Goal: Find specific page/section: Find specific page/section

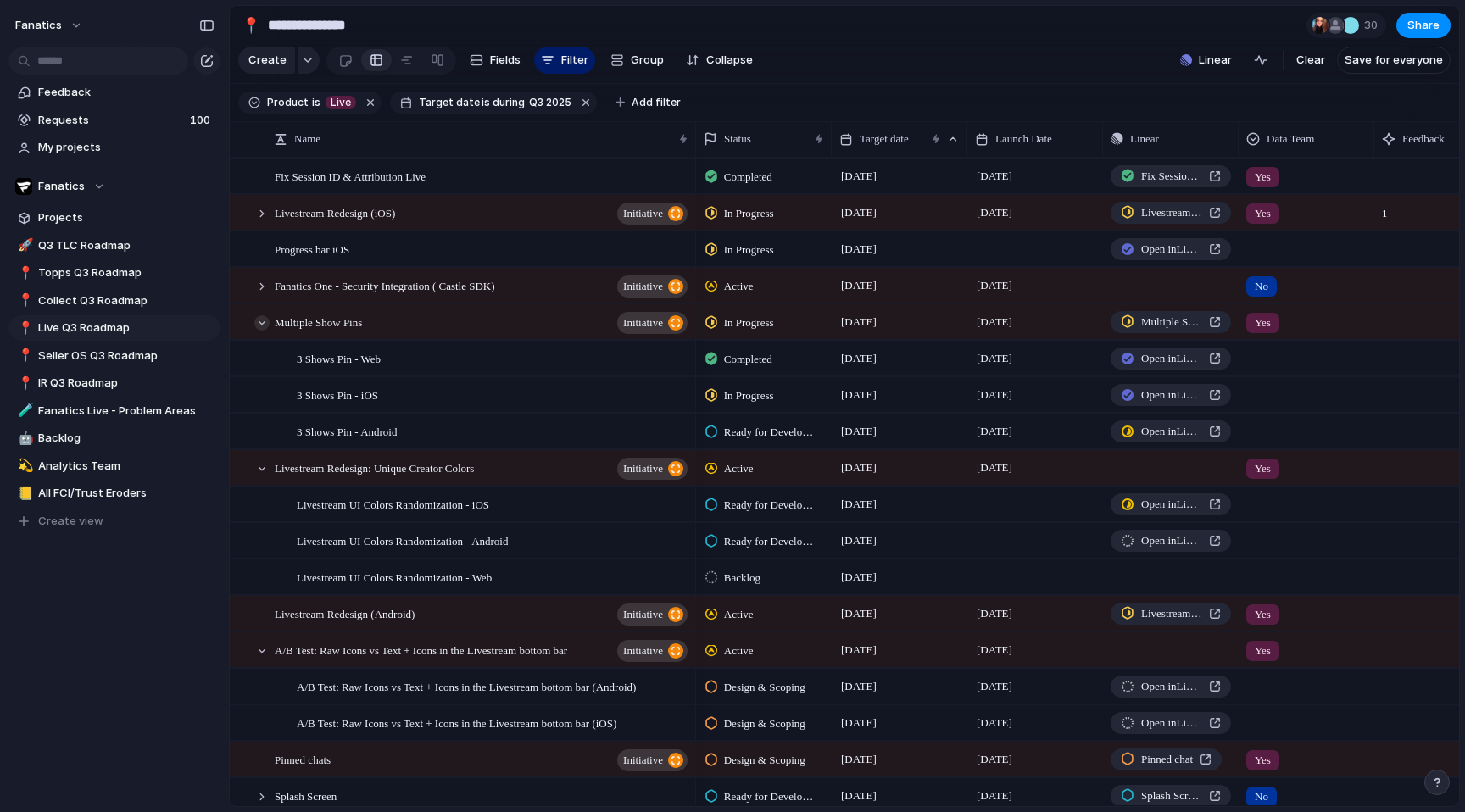
click at [264, 326] on div at bounding box center [262, 323] width 15 height 15
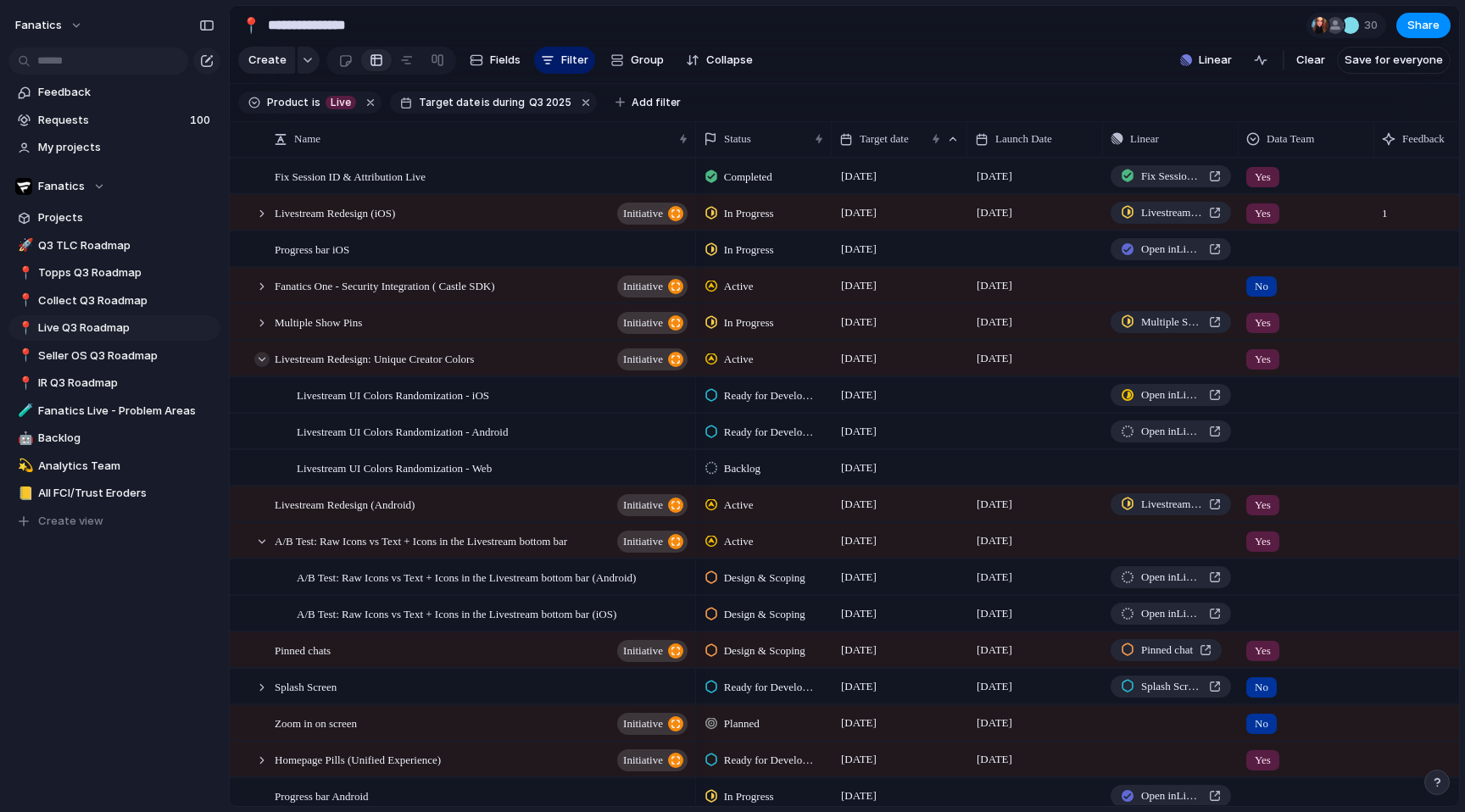
click at [258, 354] on div at bounding box center [262, 360] width 15 height 15
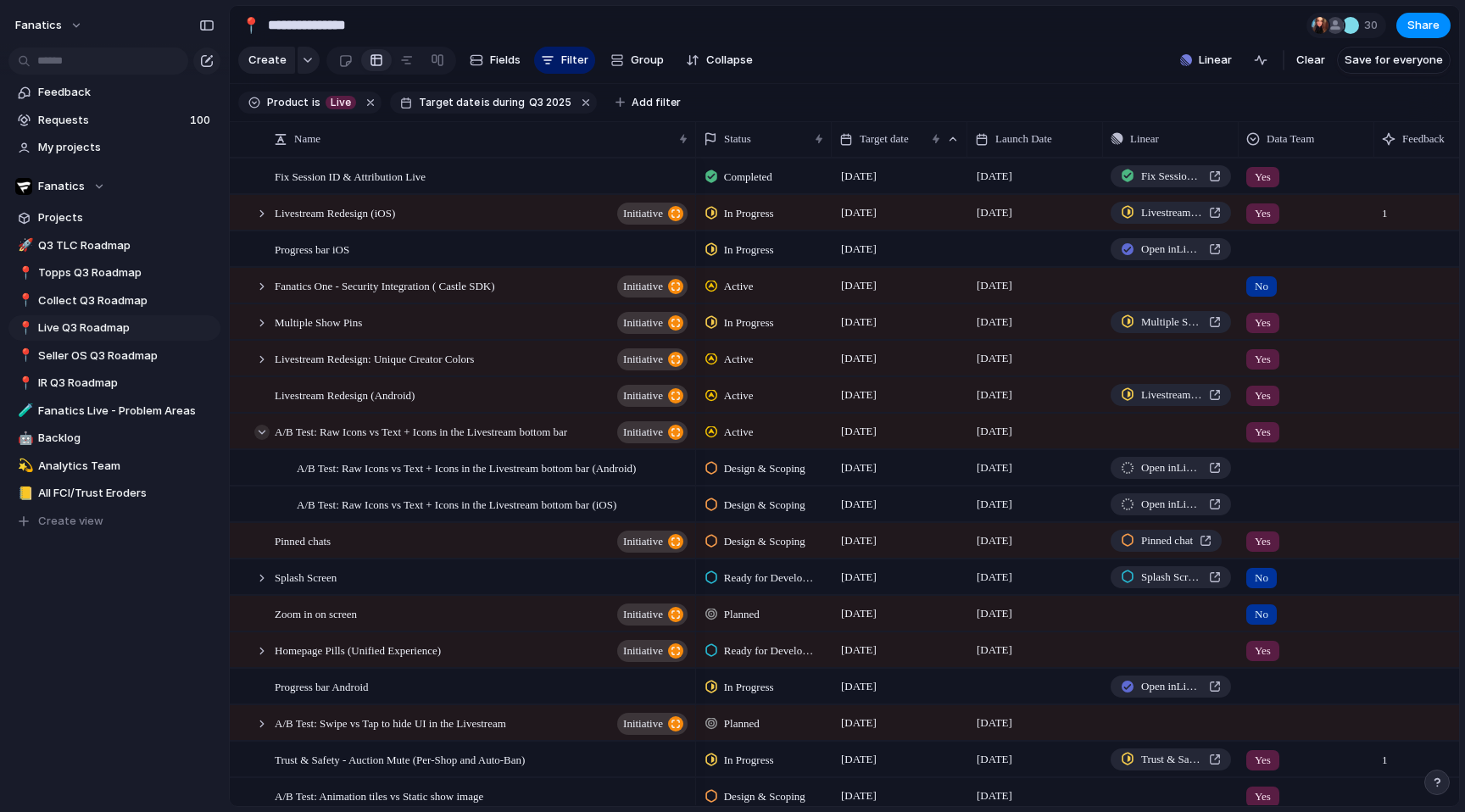
click at [259, 428] on div at bounding box center [262, 433] width 15 height 15
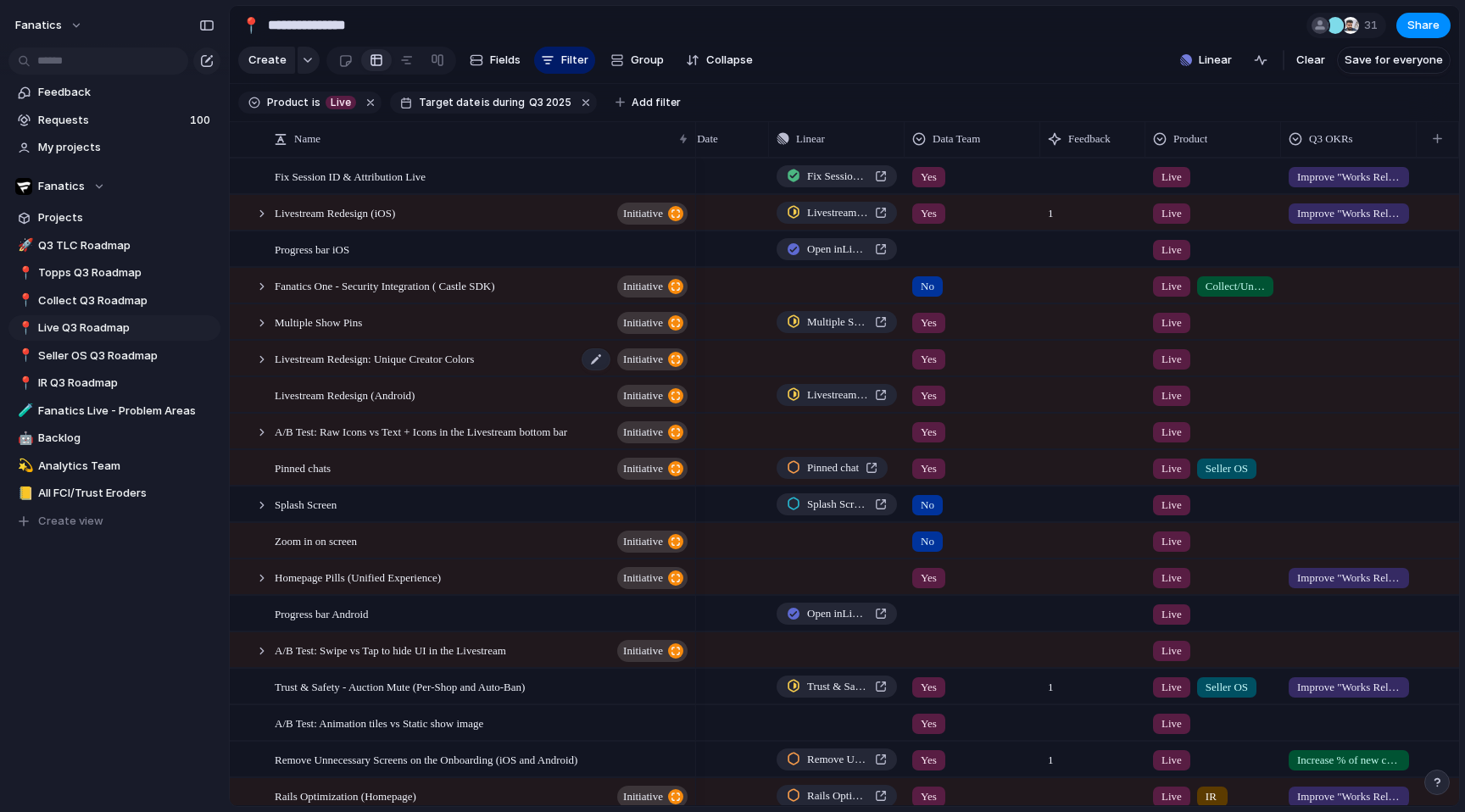
scroll to position [62, 0]
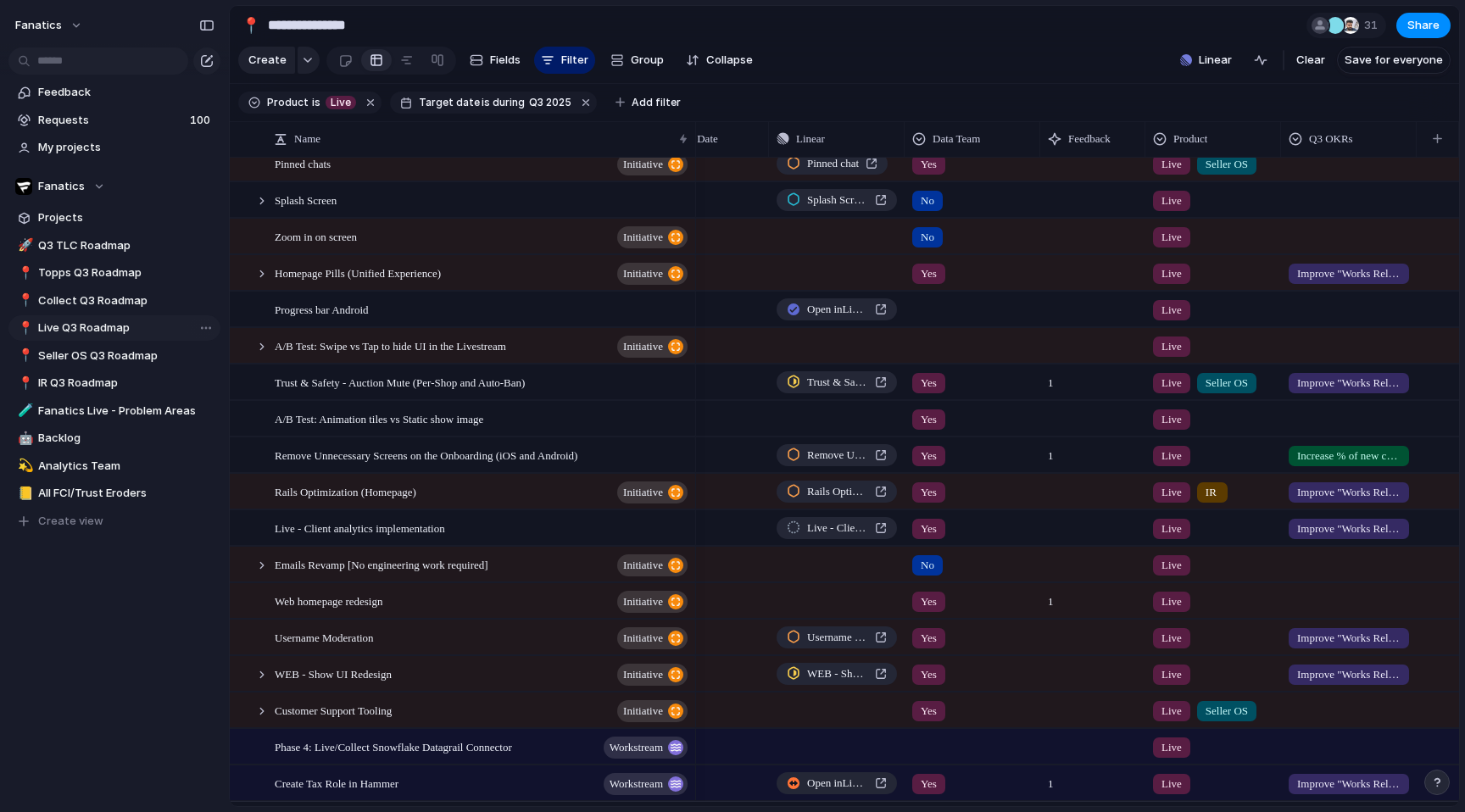
click at [76, 318] on link "📍 Live Q3 Roadmap" at bounding box center [114, 328] width 212 height 26
click at [65, 329] on span "Live Q3 Roadmap" at bounding box center [126, 328] width 176 height 17
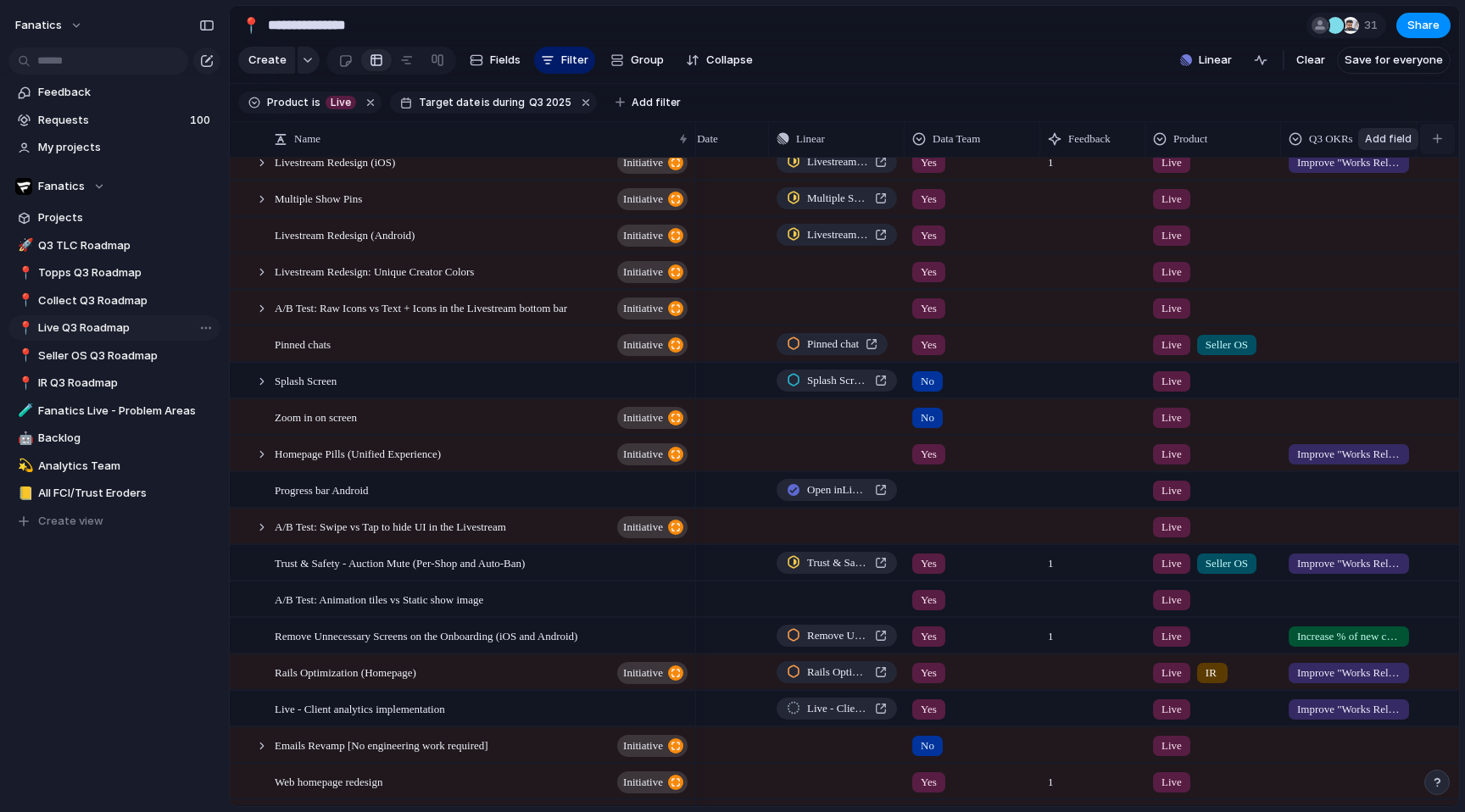
click at [1441, 139] on div "button" at bounding box center [1437, 139] width 9 height 9
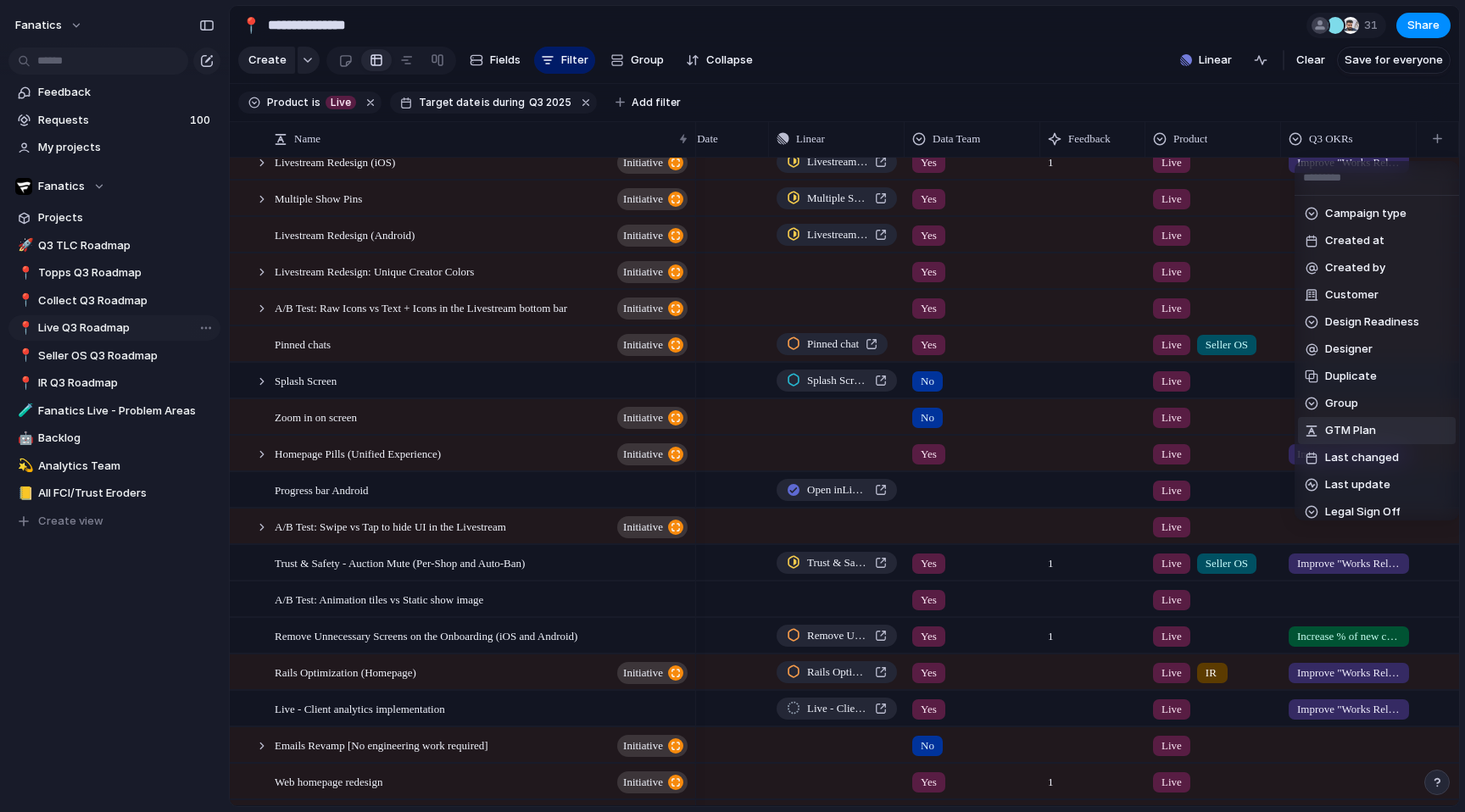
click at [1312, 426] on div at bounding box center [1312, 431] width 14 height 14
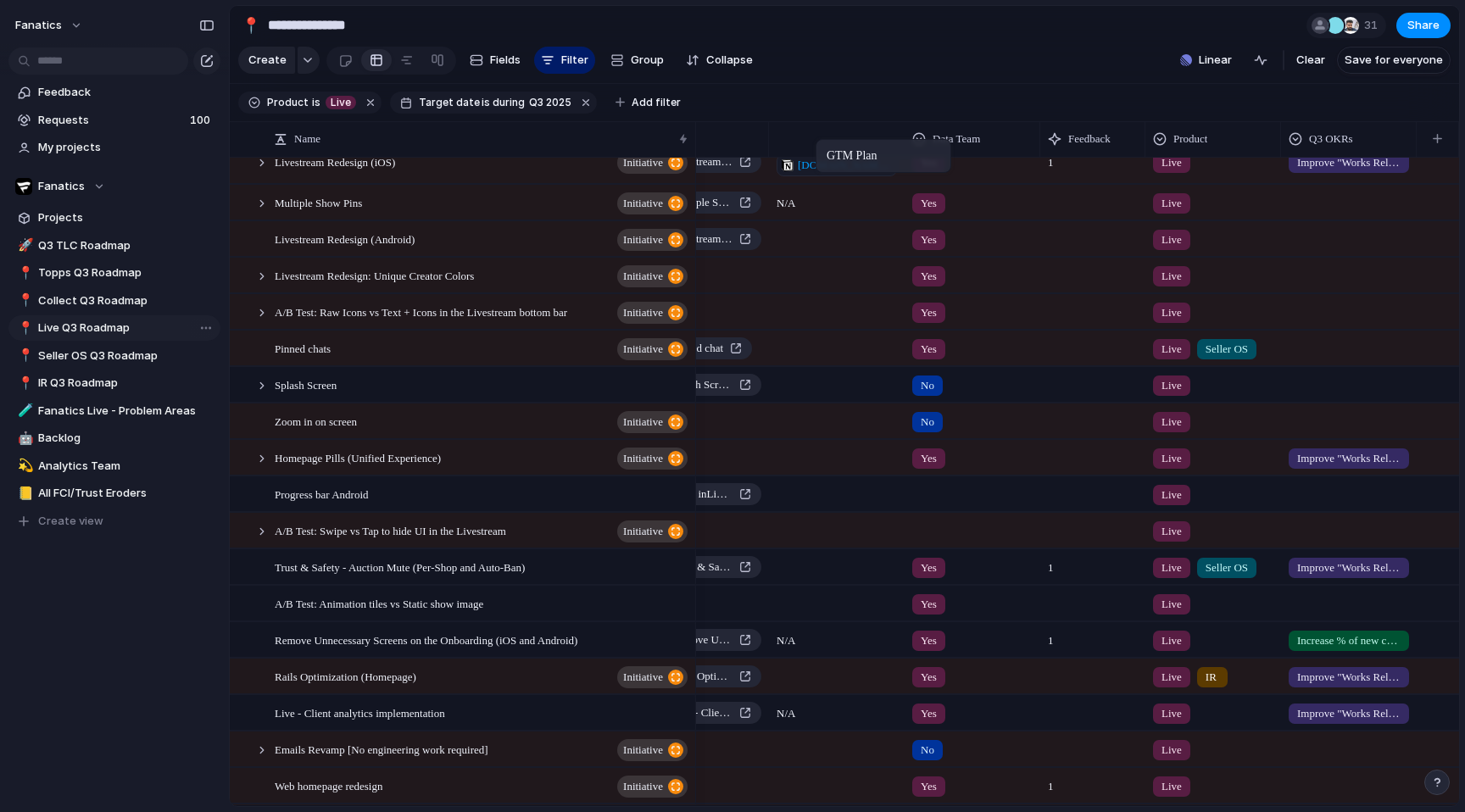
drag, startPoint x: 1369, startPoint y: 139, endPoint x: 826, endPoint y: 144, distance: 543.0
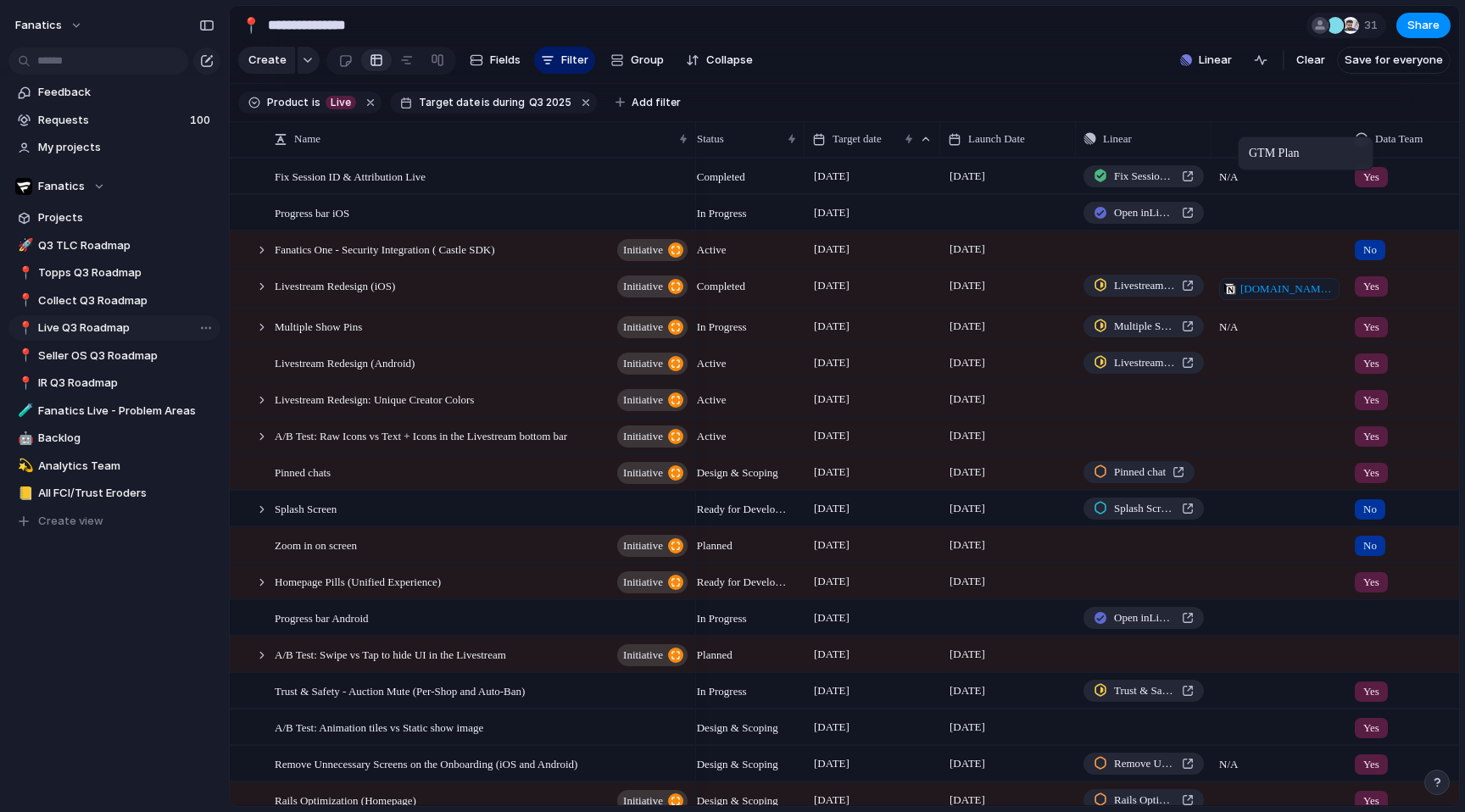
drag, startPoint x: 1304, startPoint y: 139, endPoint x: 1246, endPoint y: 140, distance: 58.0
click at [1304, 288] on span "[DOMAIN_NAME][URL]" at bounding box center [1287, 289] width 94 height 17
click at [115, 350] on span "Seller OS Q3 Roadmap" at bounding box center [126, 356] width 176 height 17
type input "**********"
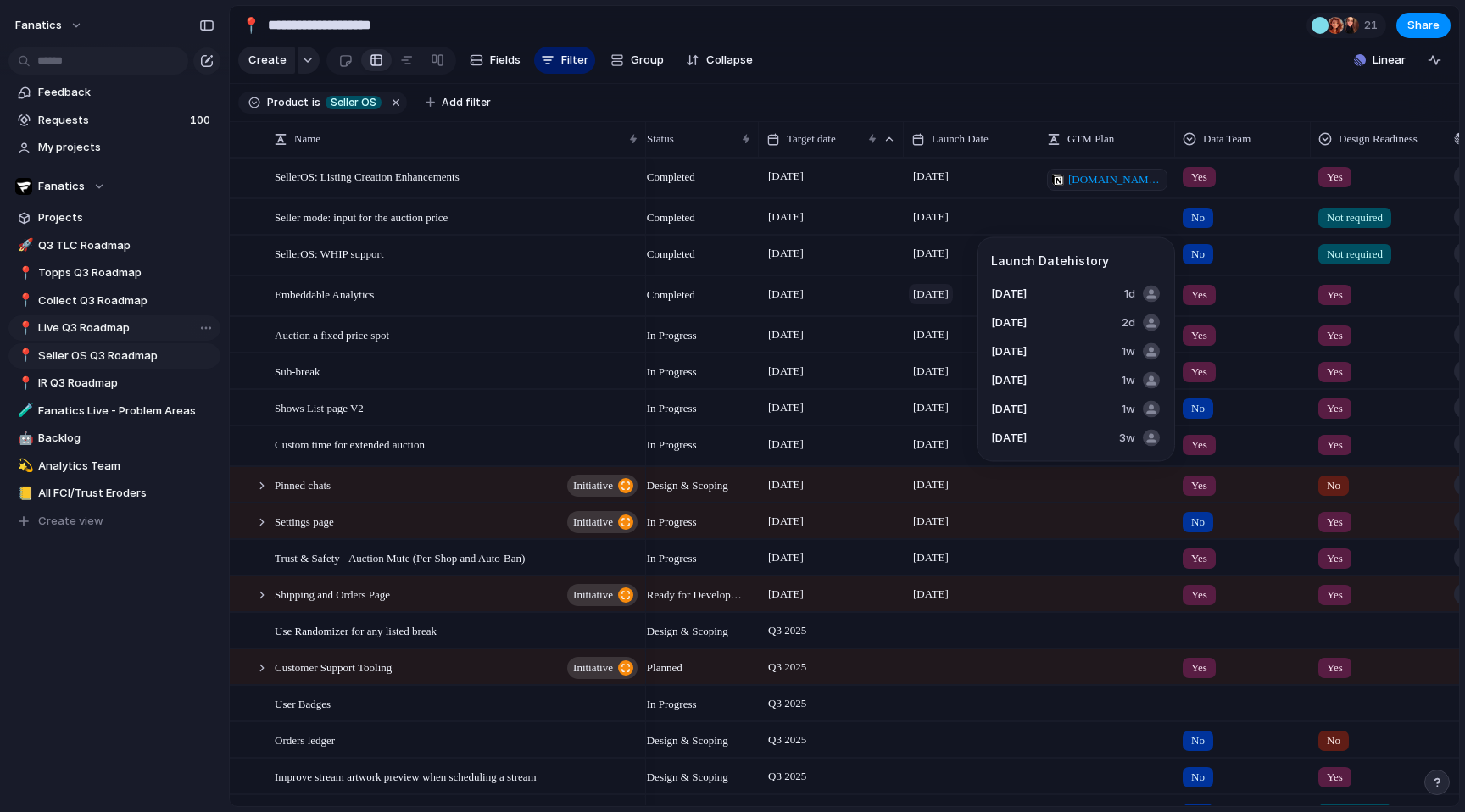
click at [945, 298] on span "[DATE]" at bounding box center [931, 294] width 44 height 20
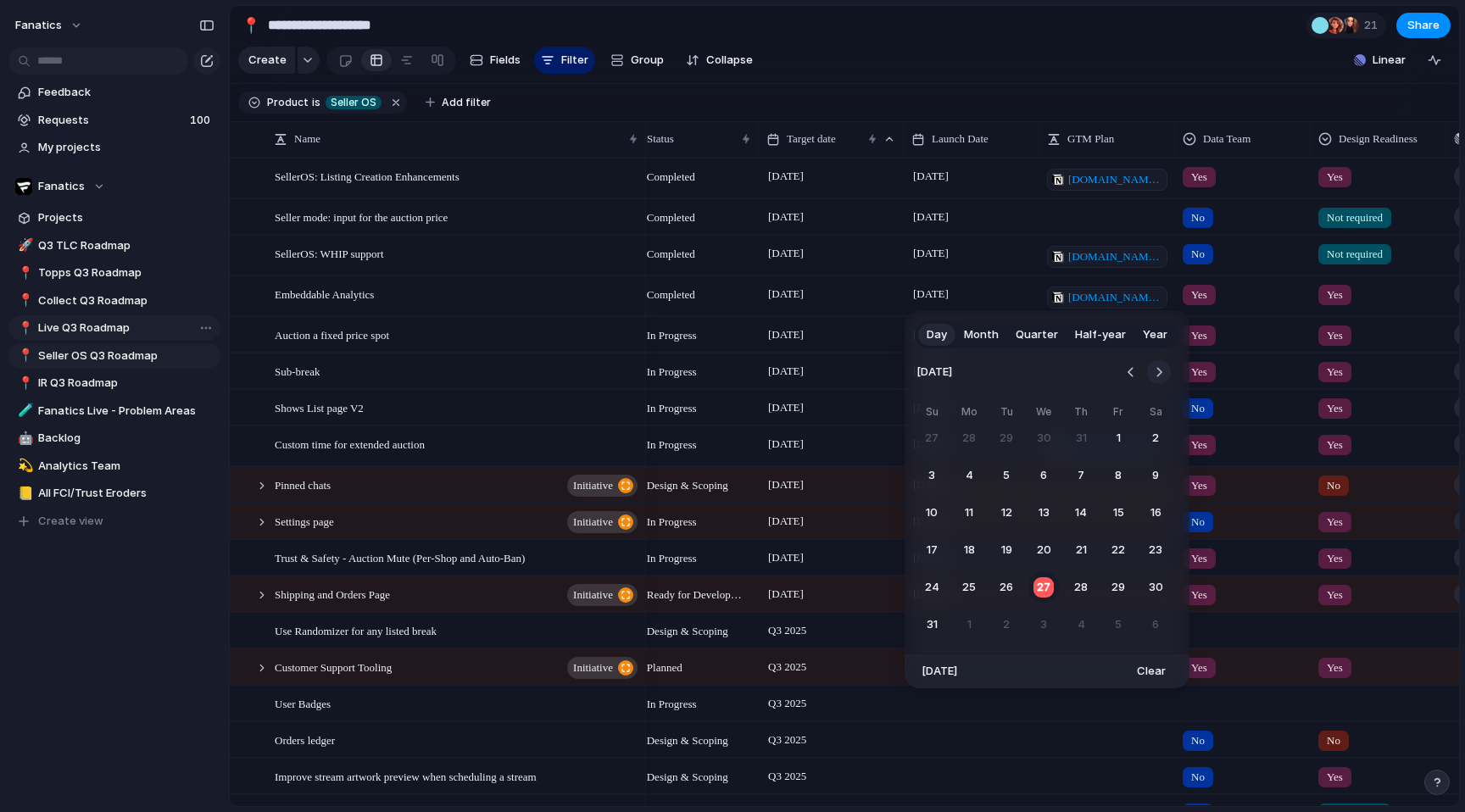
click at [1161, 370] on button "Go to the Next Month" at bounding box center [1159, 372] width 24 height 24
click at [970, 479] on button "8" at bounding box center [969, 476] width 31 height 31
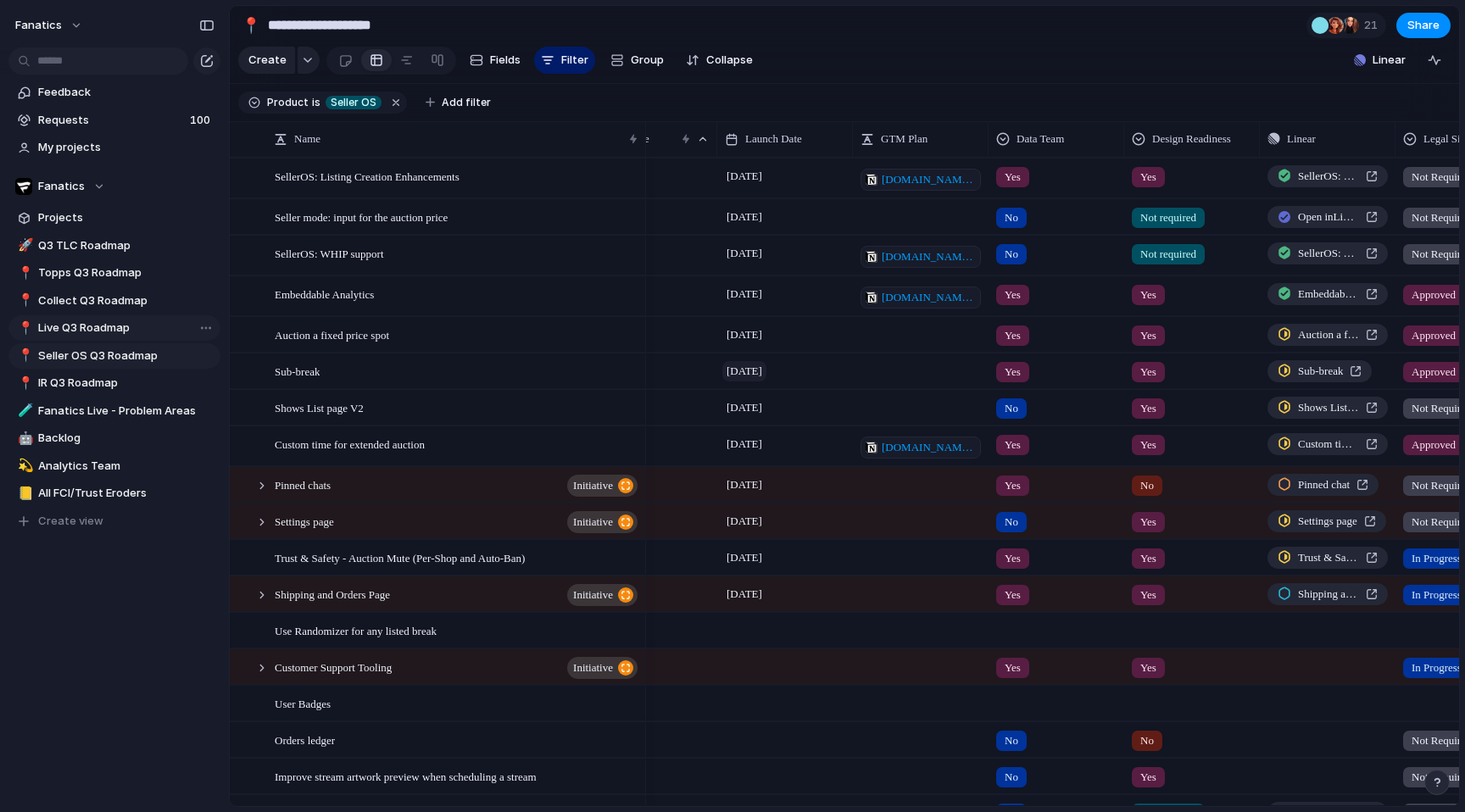
scroll to position [0, 224]
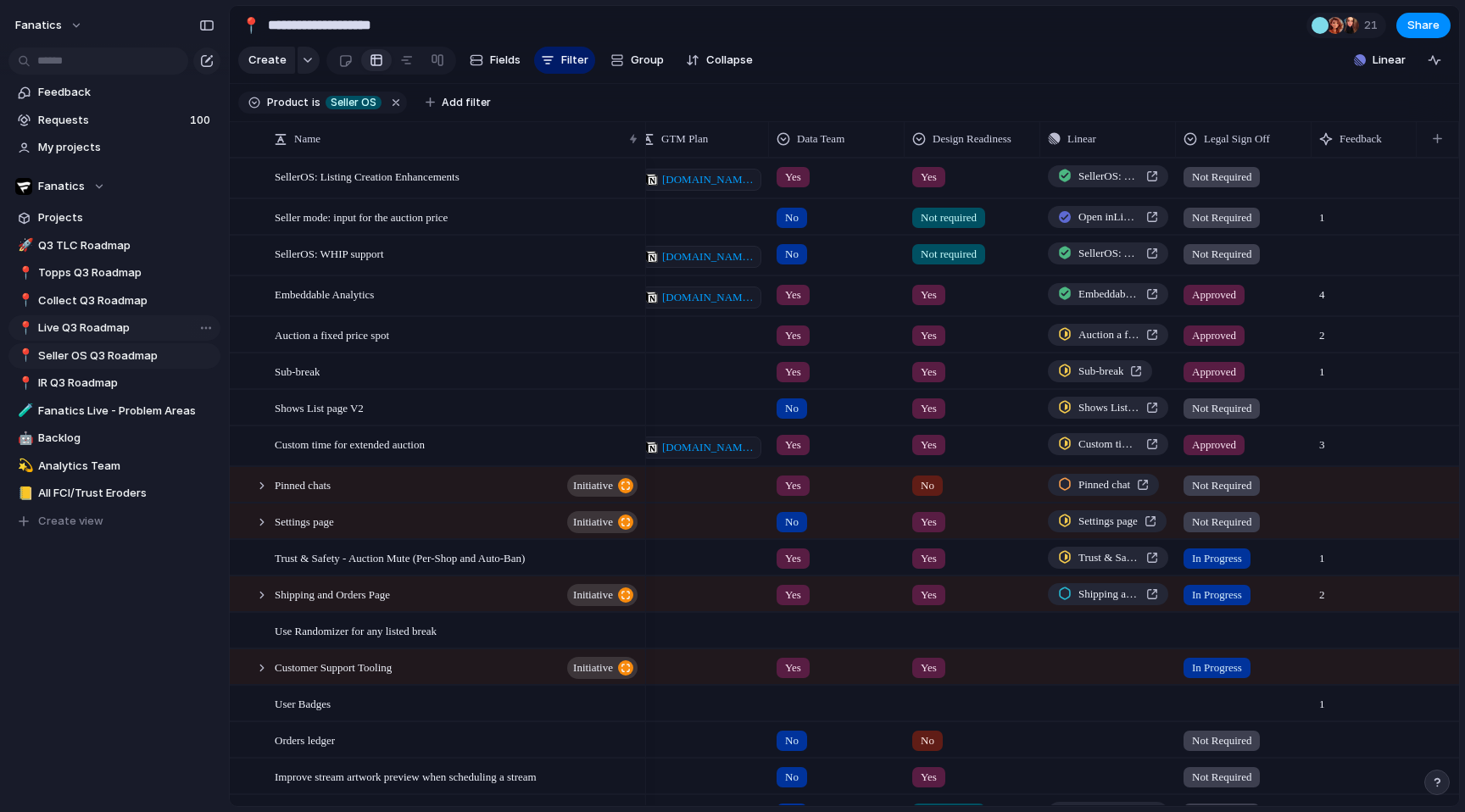
click at [567, 90] on section "Product is Seller OS Add filter" at bounding box center [844, 103] width 1229 height 38
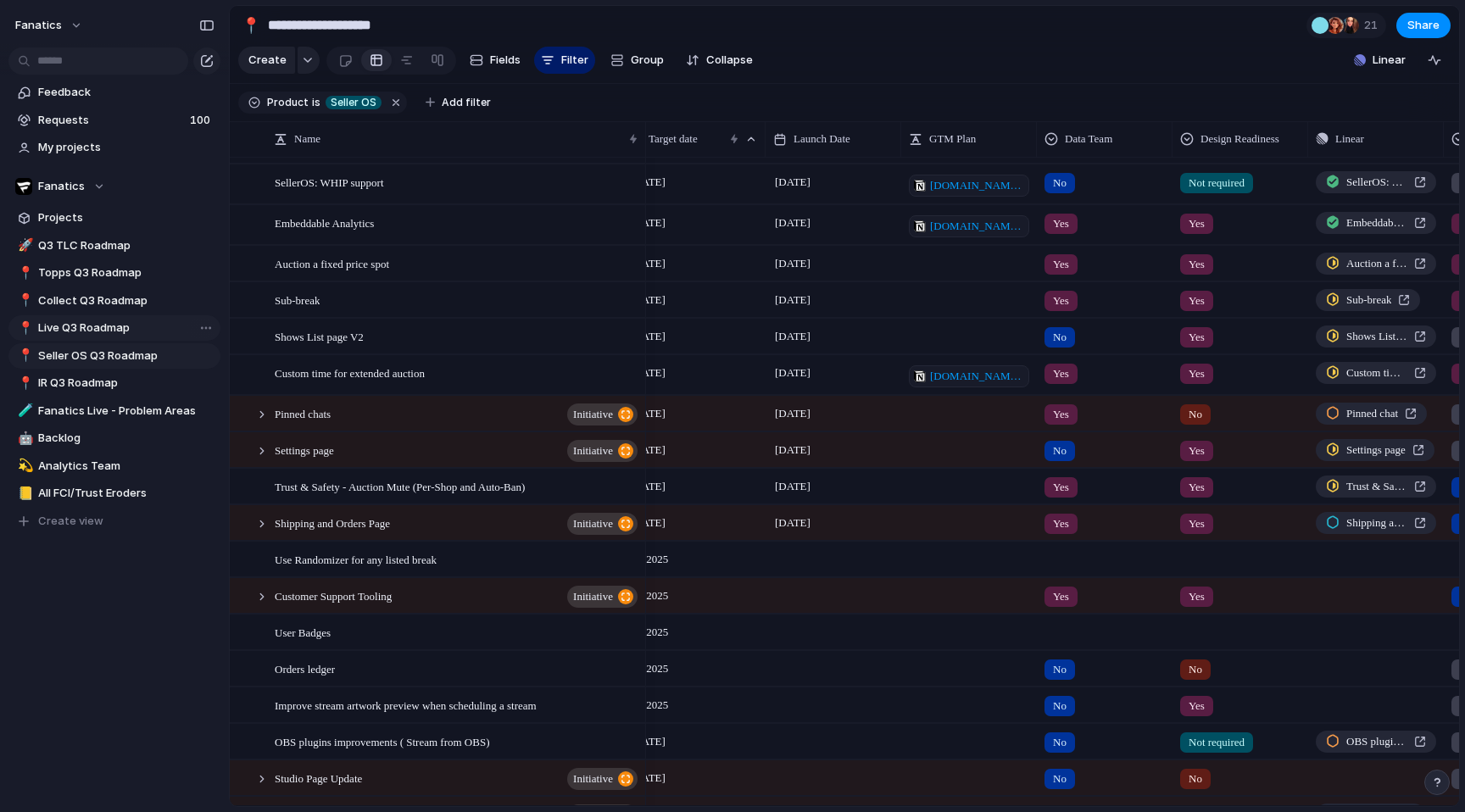
scroll to position [0, 157]
